Goal: Use online tool/utility: Utilize a website feature to perform a specific function

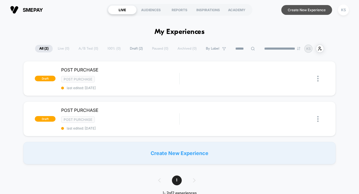
click at [291, 12] on button "Create New Experience" at bounding box center [307, 10] width 51 height 10
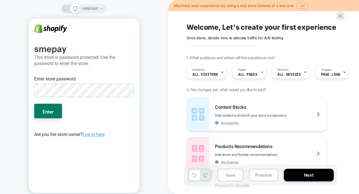
click at [65, 9] on icon at bounding box center [65, 8] width 5 height 5
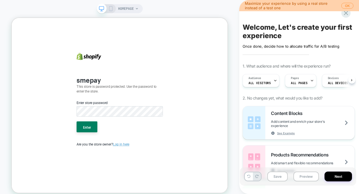
scroll to position [0, 0]
click at [351, 81] on icon at bounding box center [352, 80] width 2 height 2
click at [269, 63] on div "Welcome, Let's create your first experience Click to edit experience details On…" at bounding box center [298, 97] width 117 height 183
click at [272, 80] on icon at bounding box center [274, 81] width 4 height 4
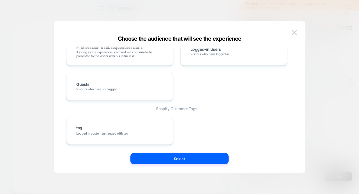
scroll to position [0, 0]
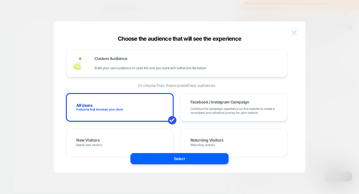
click at [296, 29] on button at bounding box center [294, 32] width 8 height 8
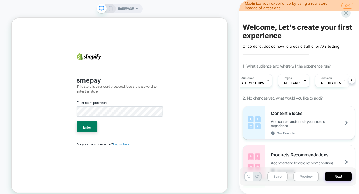
scroll to position [0, 3]
click at [301, 81] on span "ALL PAGES" at bounding box center [297, 83] width 17 height 4
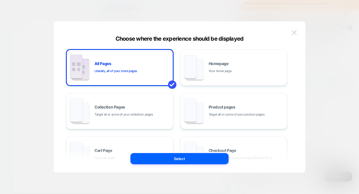
click at [293, 31] on img at bounding box center [294, 32] width 5 height 5
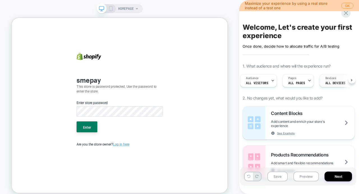
click at [330, 83] on span "ALL DEVICES" at bounding box center [336, 83] width 20 height 4
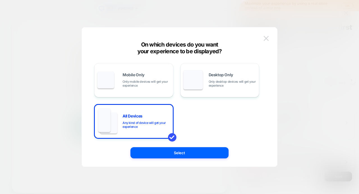
click at [266, 39] on img at bounding box center [266, 38] width 5 height 5
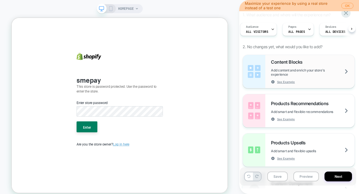
scroll to position [73, 0]
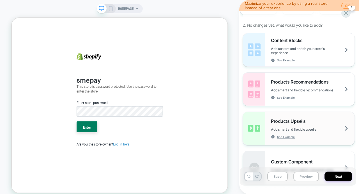
click at [284, 122] on span "Products Upsells" at bounding box center [289, 121] width 37 height 6
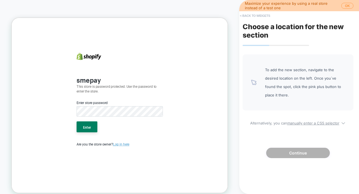
click at [255, 15] on button "< Back to widgets" at bounding box center [255, 15] width 36 height 9
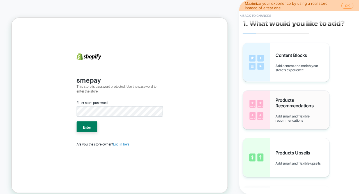
scroll to position [0, 0]
